Goal: Task Accomplishment & Management: Manage account settings

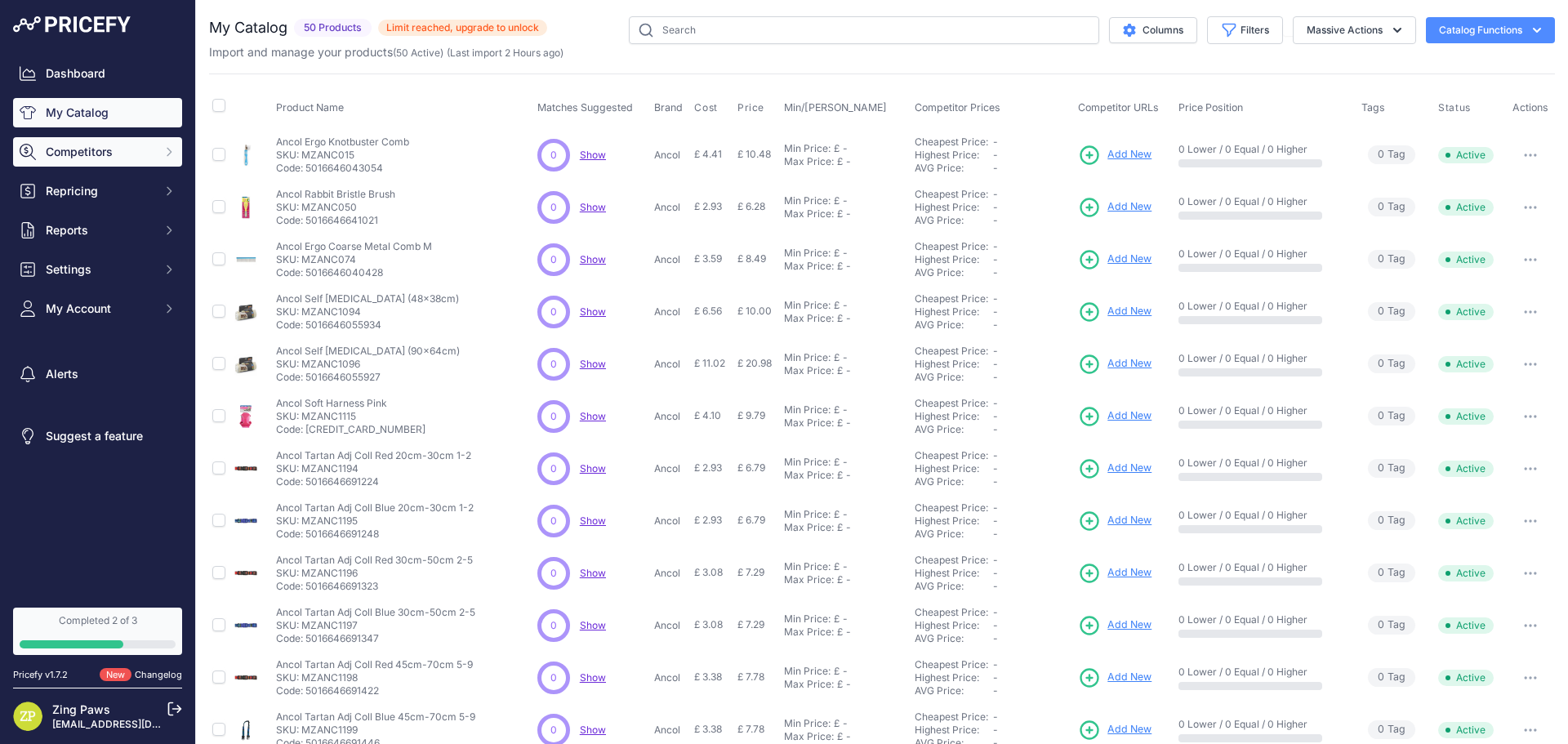
click at [73, 157] on span "Competitors" at bounding box center [100, 152] width 107 height 16
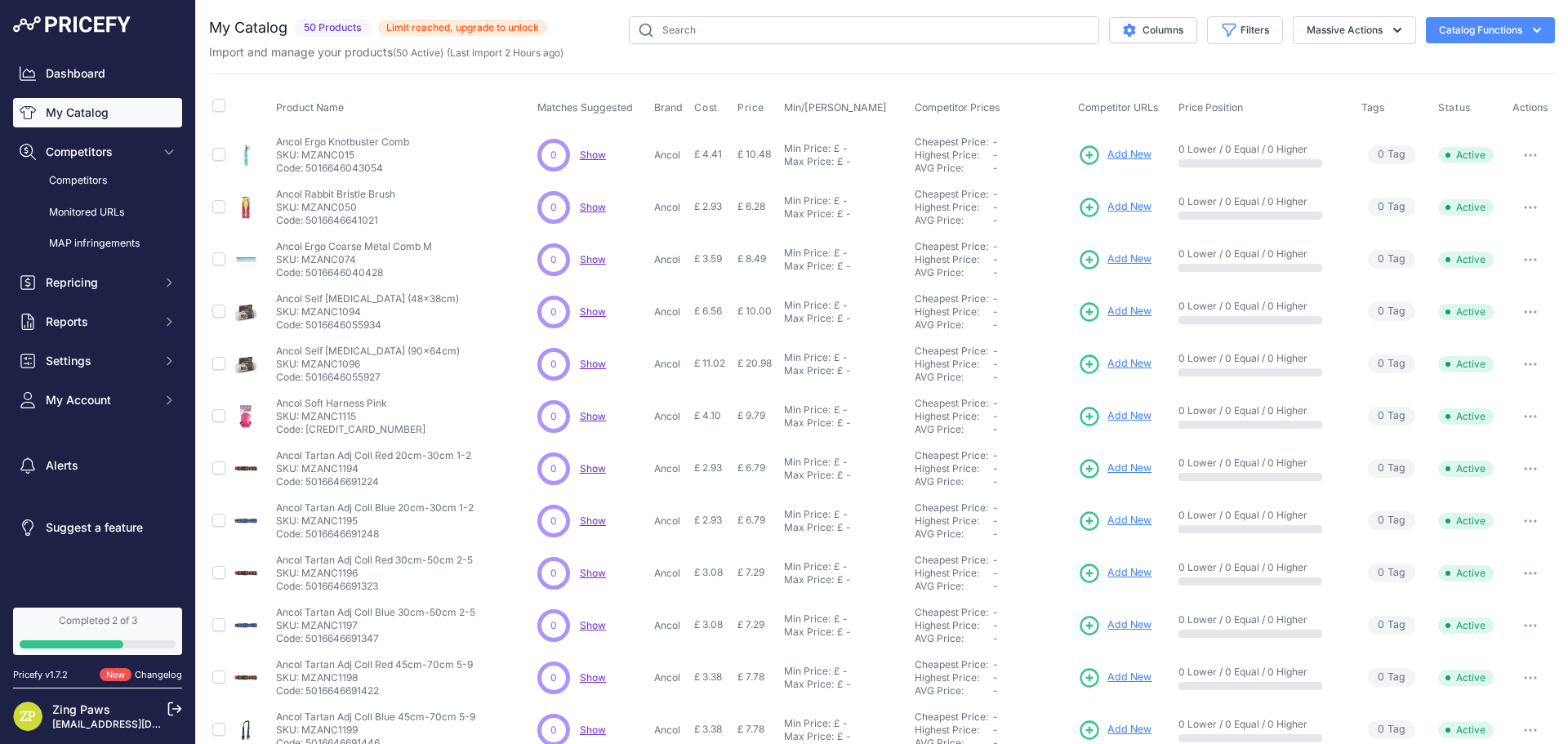
click at [79, 107] on link "My Catalog" at bounding box center [98, 112] width 169 height 29
click at [93, 85] on link "Dashboard" at bounding box center [98, 73] width 169 height 29
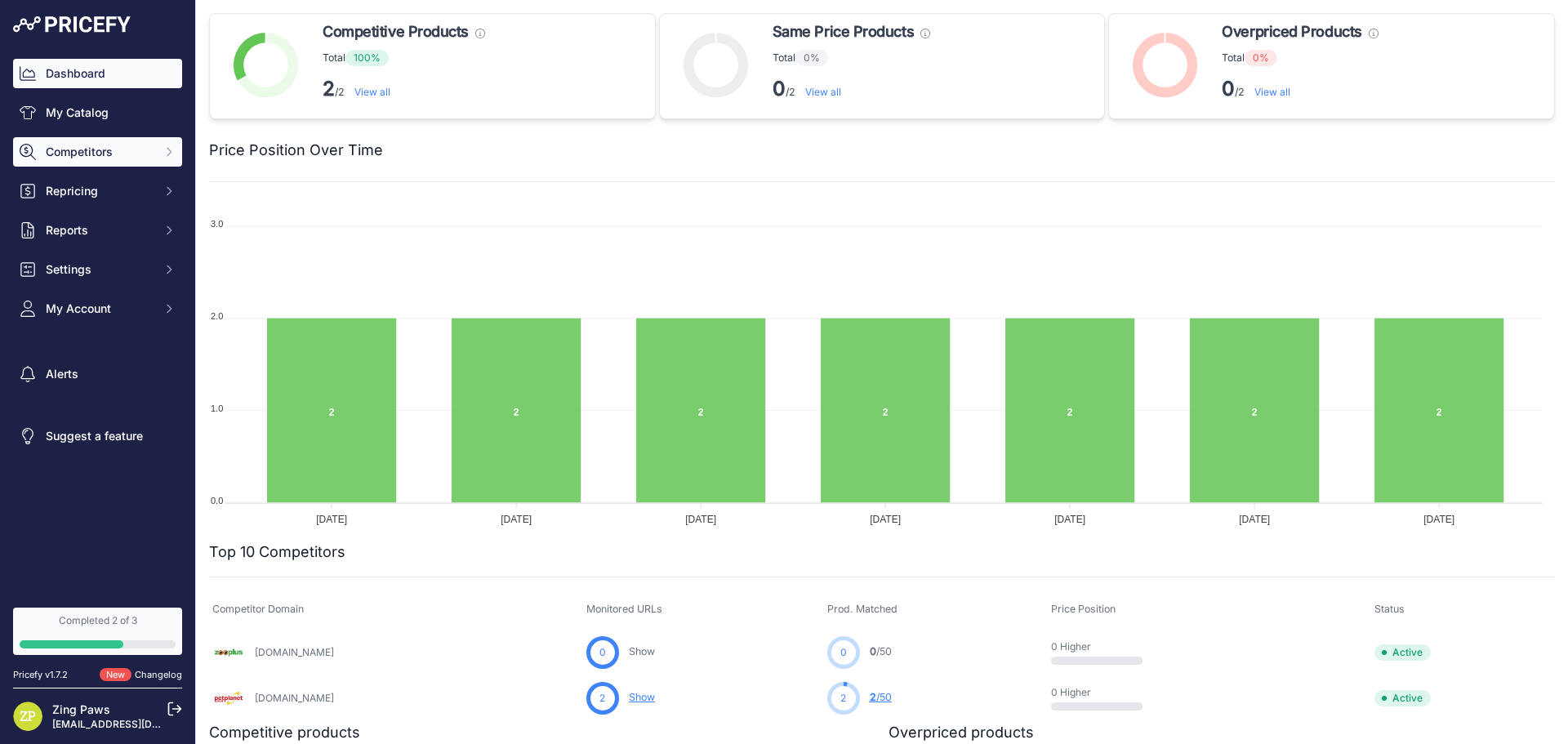
drag, startPoint x: 111, startPoint y: 138, endPoint x: 96, endPoint y: 183, distance: 47.4
click at [111, 139] on button "Competitors" at bounding box center [98, 152] width 169 height 29
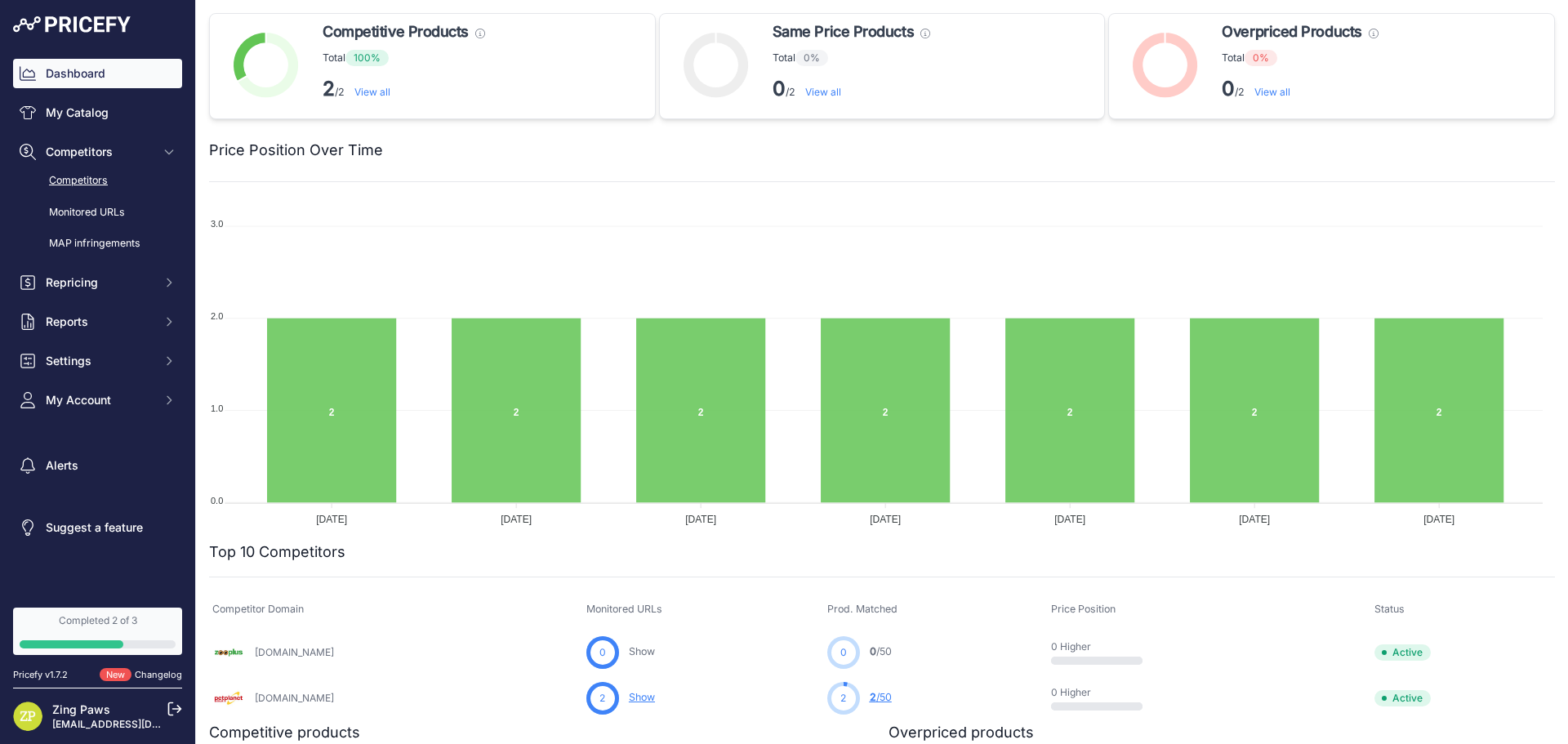
click at [113, 184] on link "Competitors" at bounding box center [98, 181] width 169 height 28
click at [101, 188] on link "Competitors" at bounding box center [98, 181] width 169 height 28
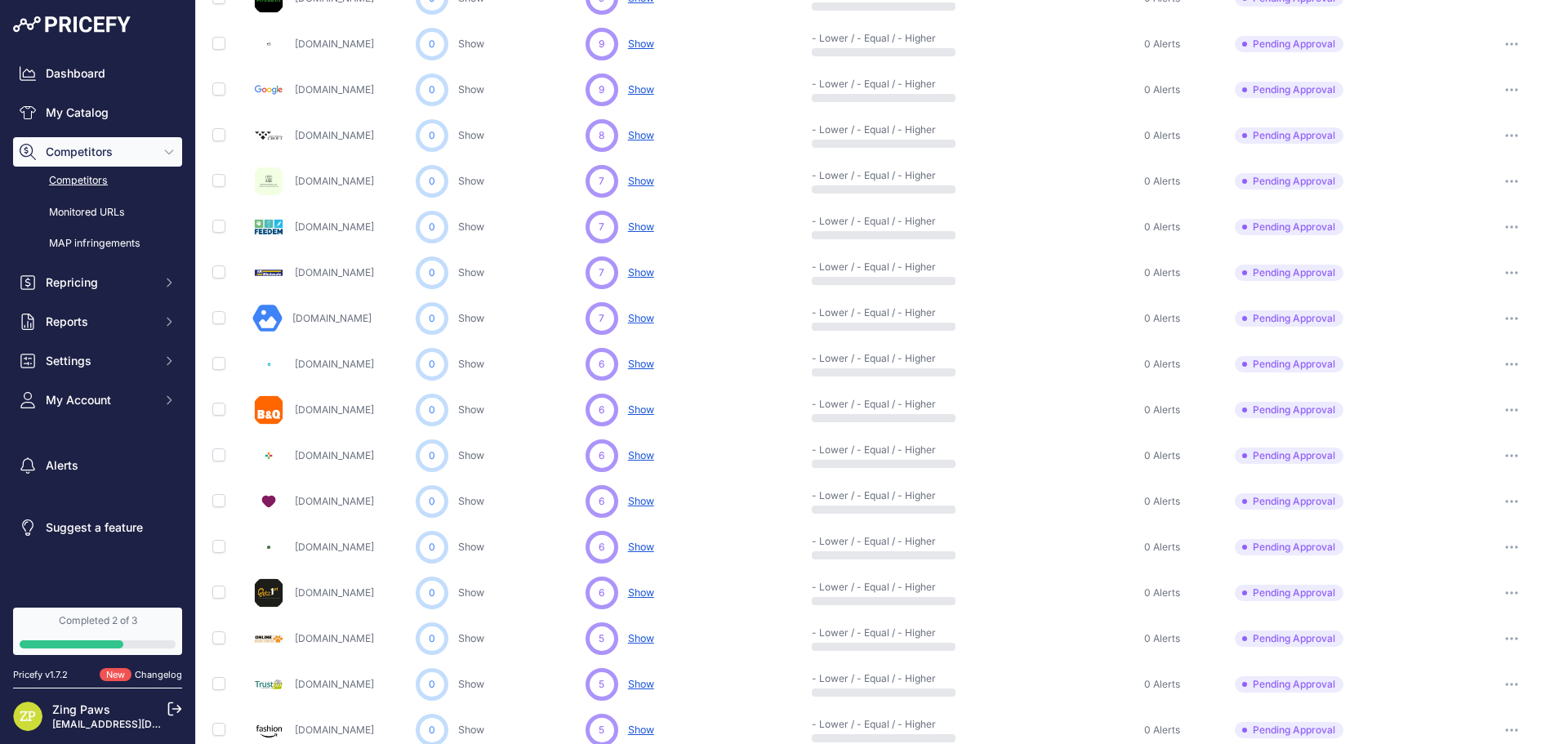
scroll to position [633, 0]
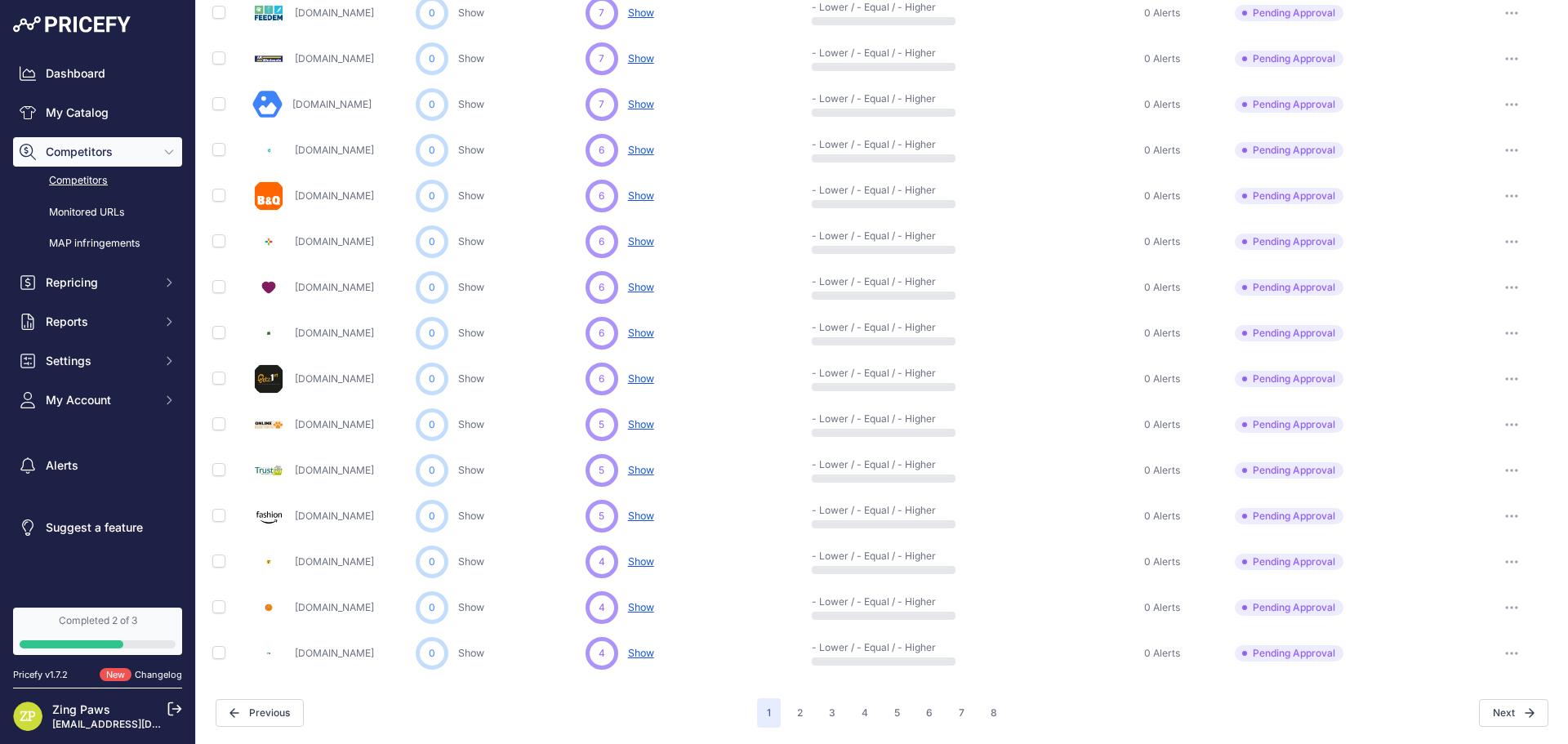
click at [1299, 159] on td "Pending Approval This competitor must be approved in order to monitor their URL…" at bounding box center [1350, 150] width 237 height 46
click at [1302, 152] on span "Pending Approval" at bounding box center [1290, 150] width 109 height 16
drag, startPoint x: 1486, startPoint y: 153, endPoint x: 1504, endPoint y: 147, distance: 19.0
click at [1496, 152] on button "button" at bounding box center [1512, 150] width 33 height 23
click at [1462, 209] on button "Approve Competitor" at bounding box center [1485, 210] width 134 height 26
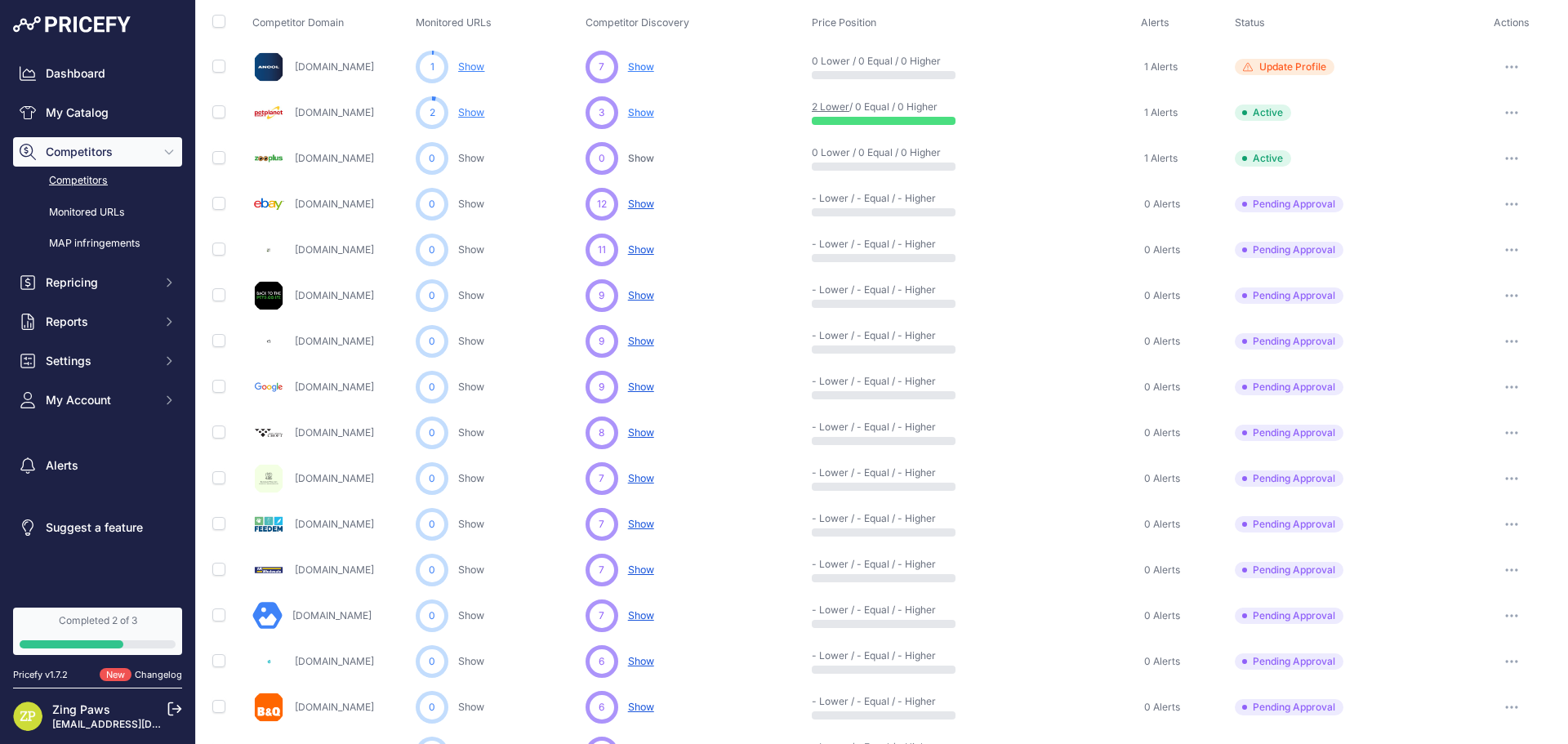
scroll to position [0, 0]
